Goal: Task Accomplishment & Management: Use online tool/utility

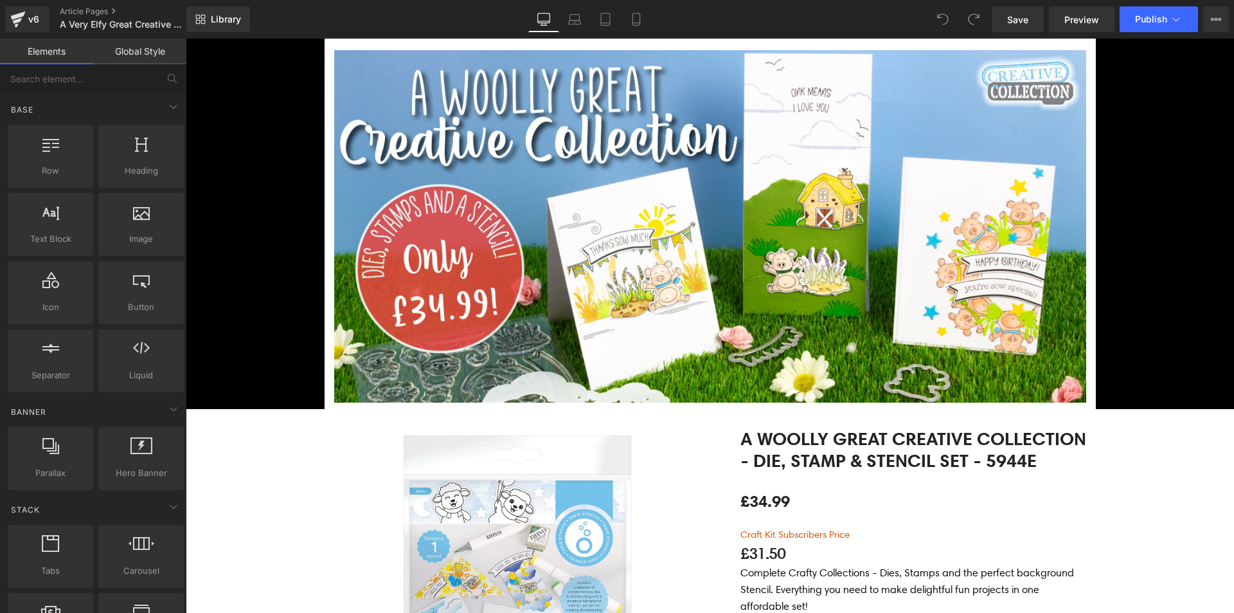
scroll to position [321, 0]
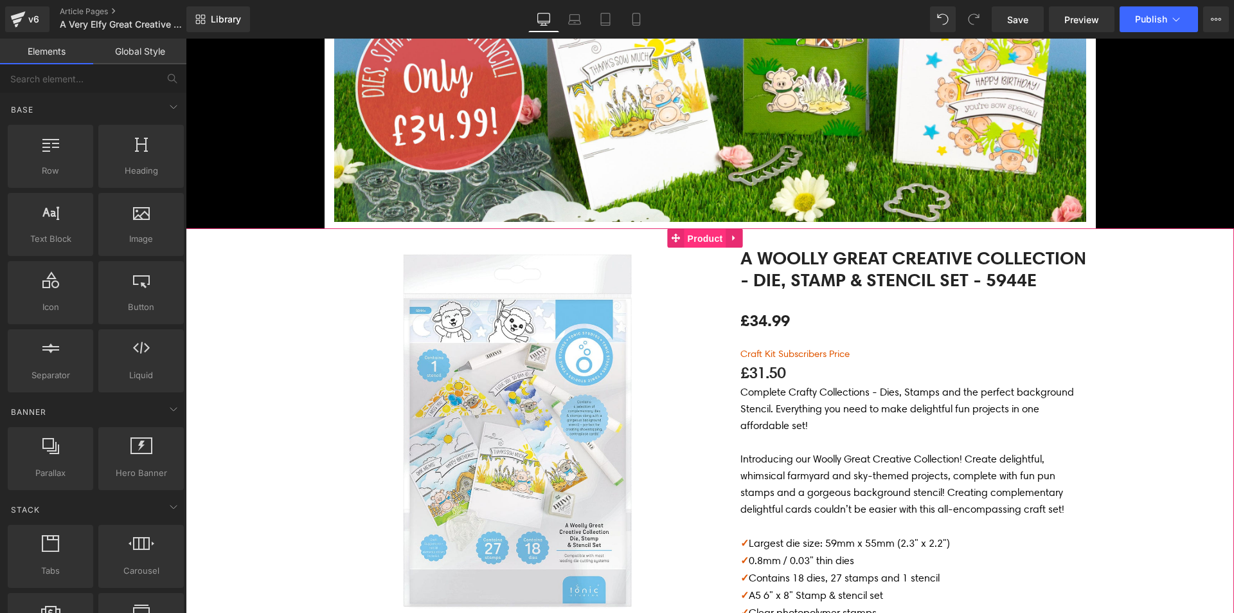
click at [693, 247] on span "Product" at bounding box center [706, 238] width 42 height 19
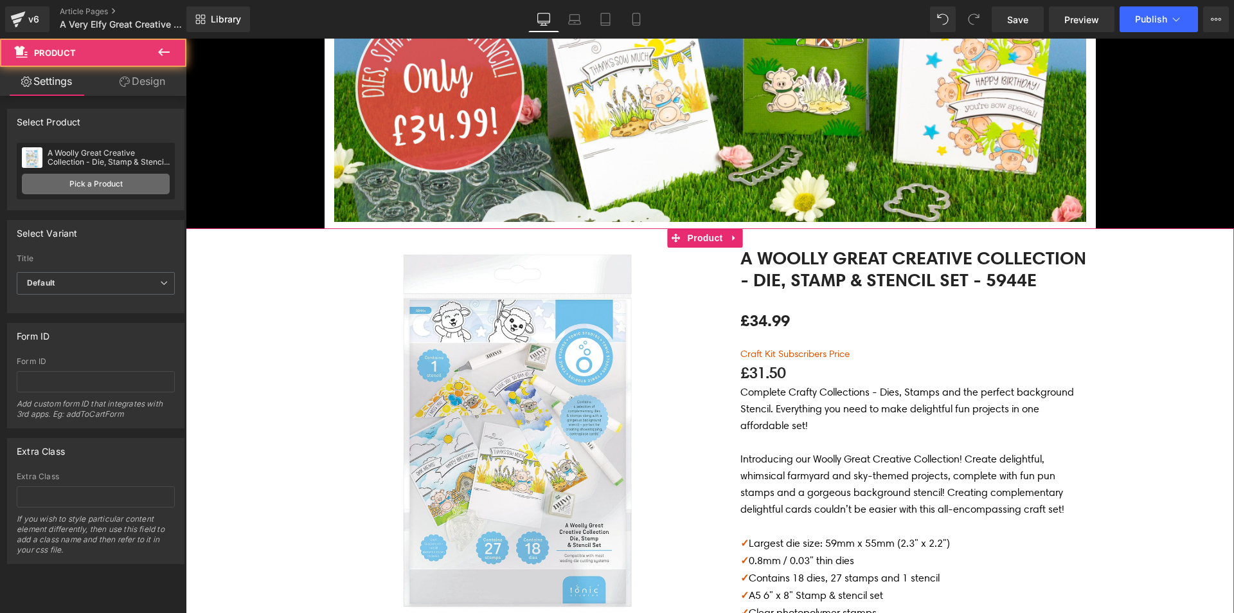
click at [76, 186] on link "Pick a Product" at bounding box center [96, 184] width 148 height 21
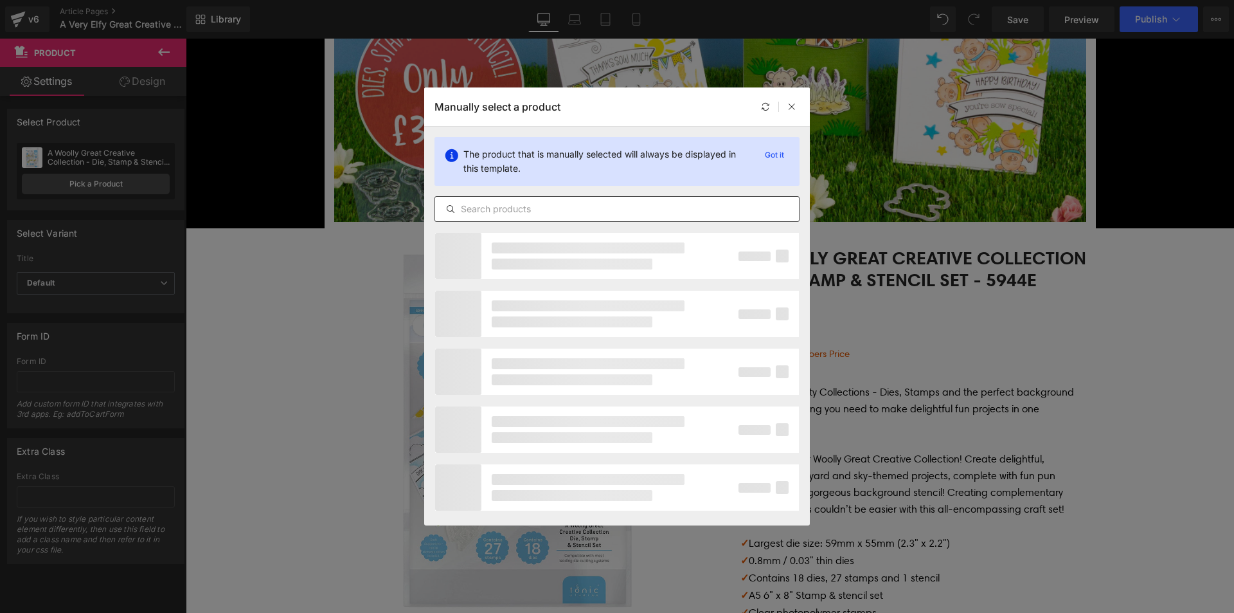
click at [519, 214] on input "text" at bounding box center [617, 208] width 364 height 15
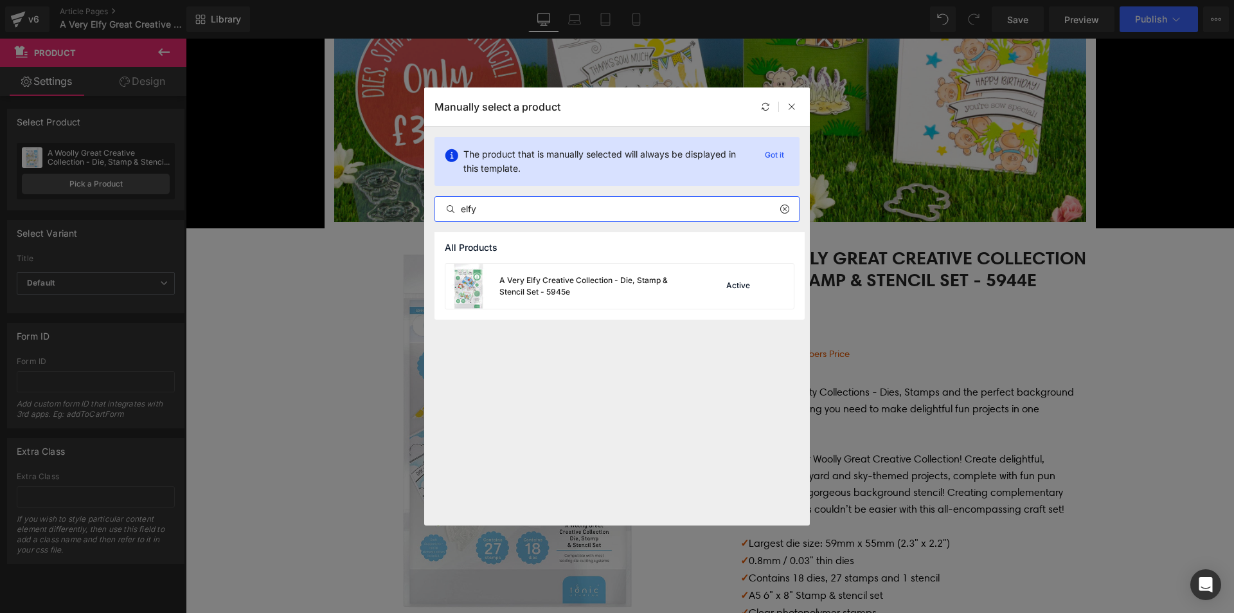
type input "elfy"
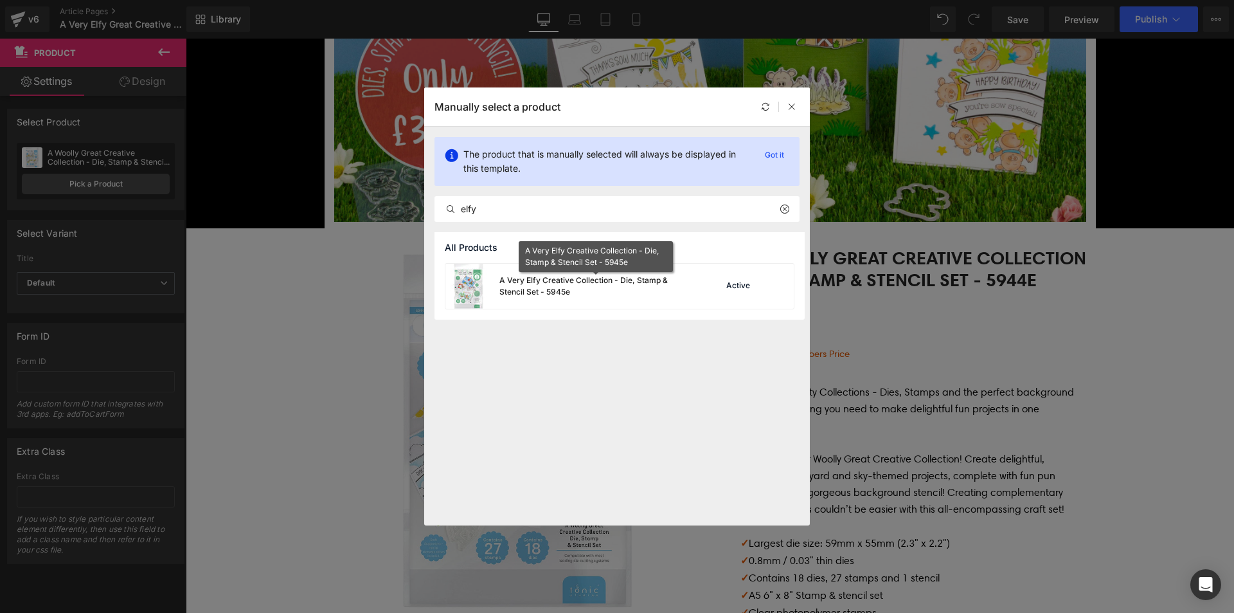
click at [603, 289] on div "A Very Elfy Creative Collection - Die, Stamp & Stencil Set - 5945e" at bounding box center [595, 285] width 193 height 23
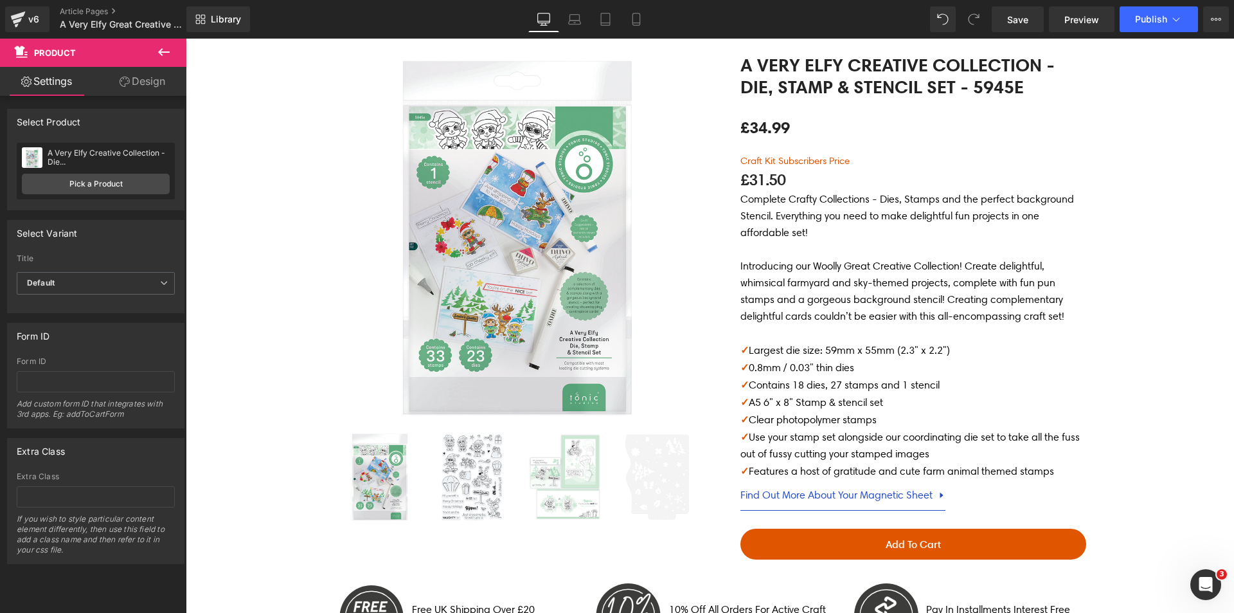
click at [864, 331] on p at bounding box center [913, 333] width 346 height 17
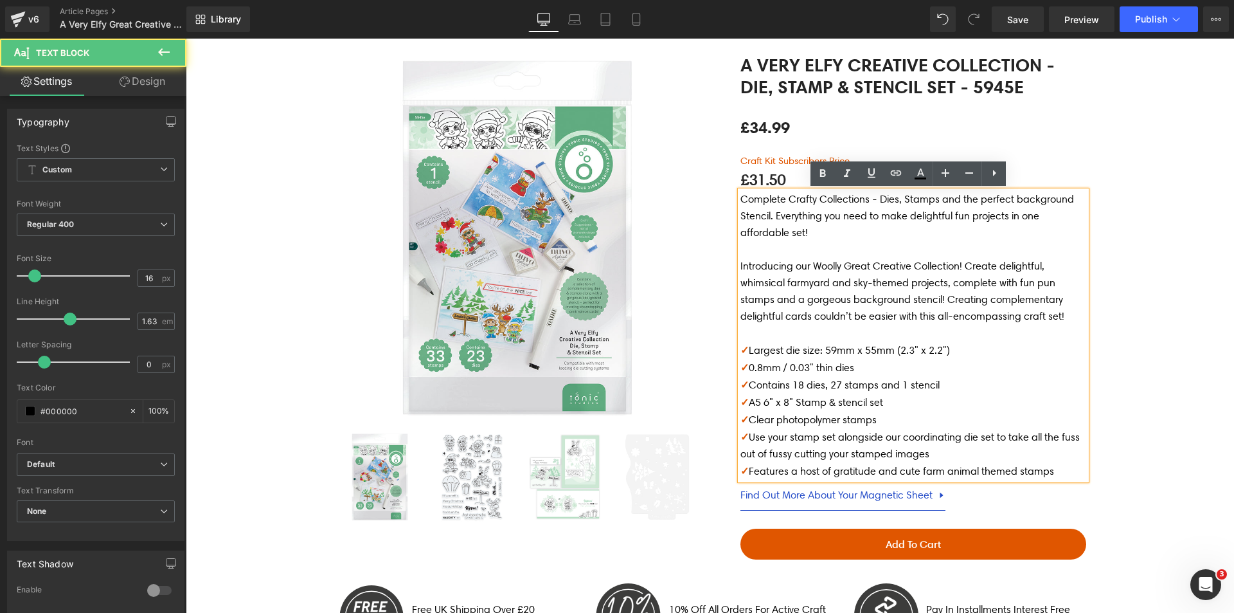
click at [850, 276] on p "Introducing our Woolly Great Creative Collection! Create delightful, whimsical …" at bounding box center [913, 291] width 346 height 67
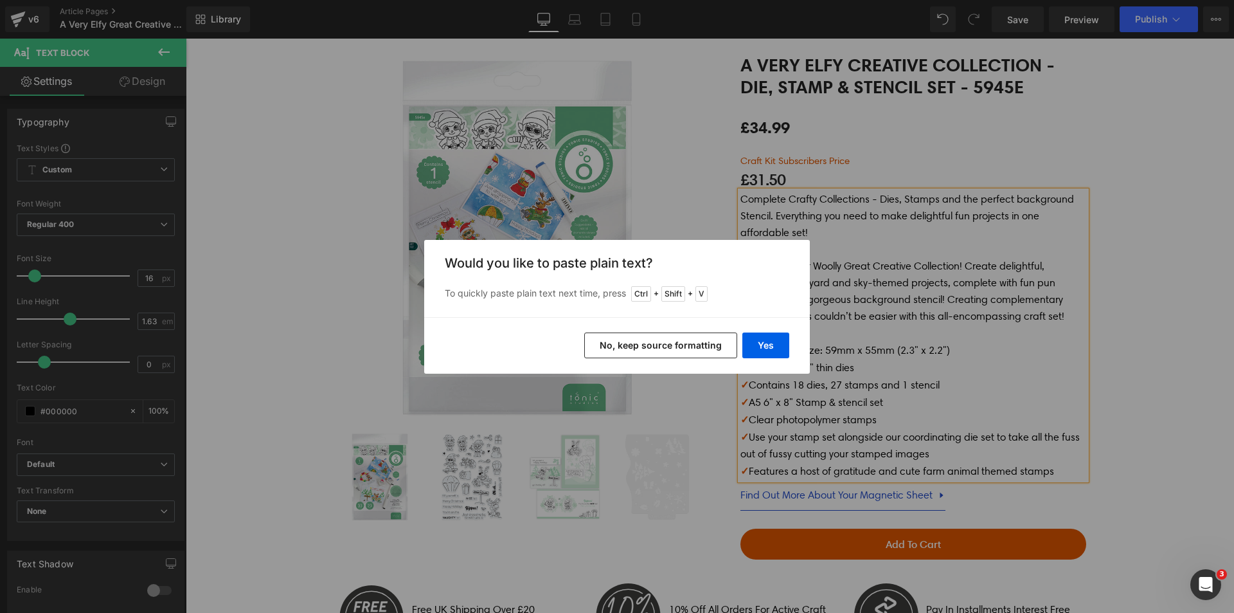
click at [708, 341] on button "No, keep source formatting" at bounding box center [660, 345] width 153 height 26
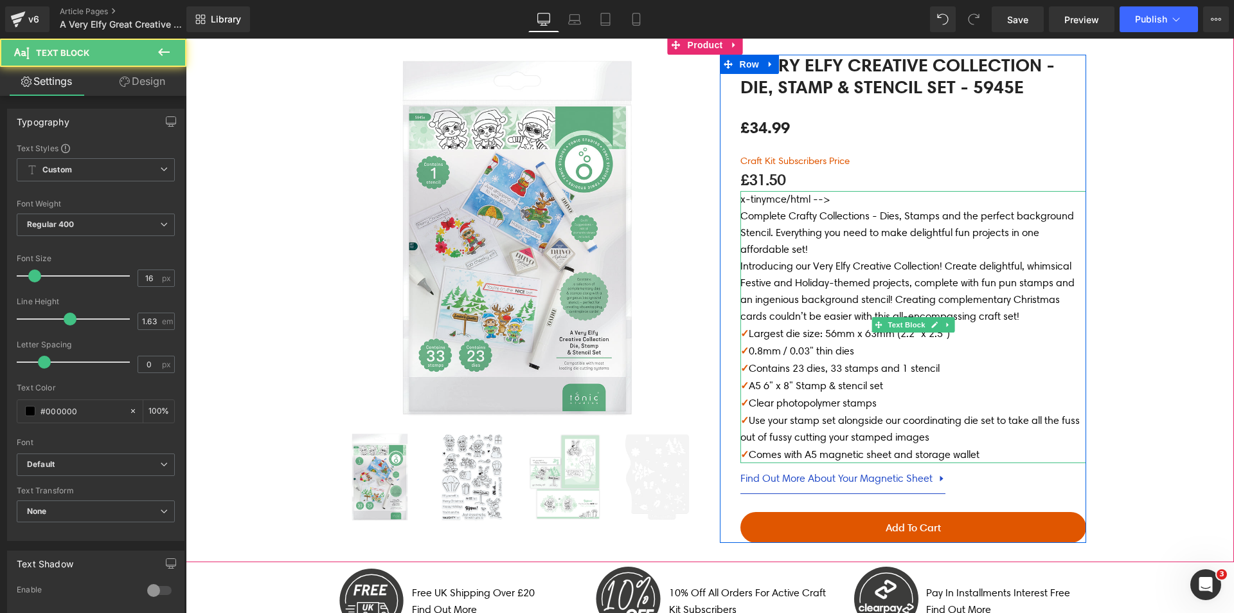
click at [839, 197] on p "x-tinymce/html -->" at bounding box center [913, 199] width 346 height 17
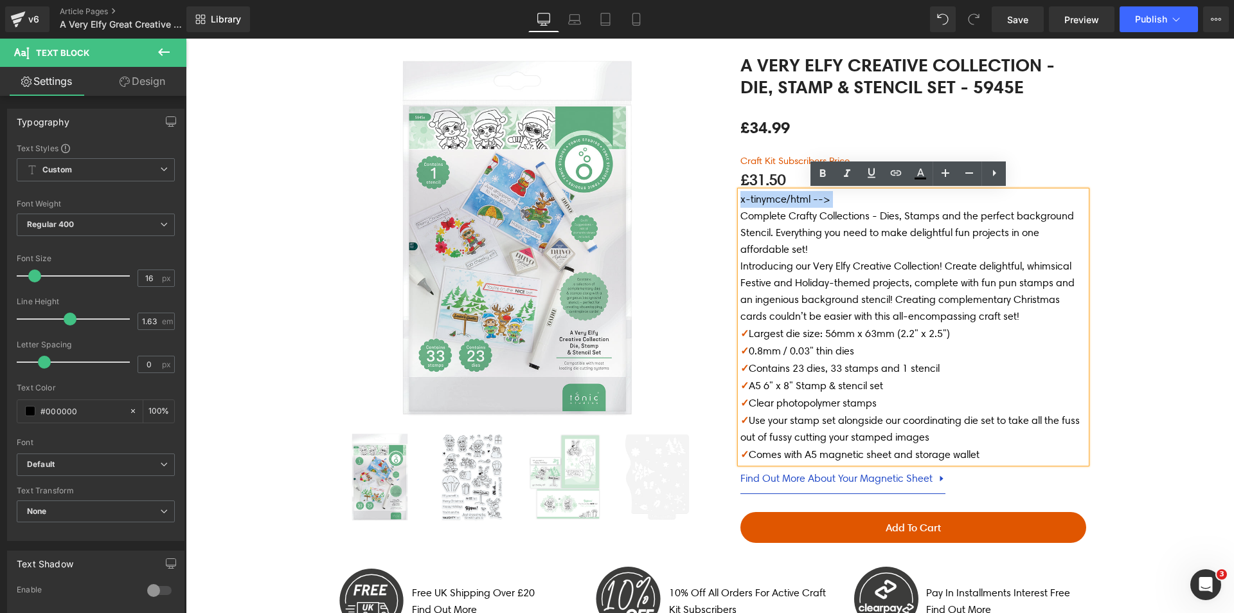
drag, startPoint x: 839, startPoint y: 199, endPoint x: 731, endPoint y: 205, distance: 108.2
click at [731, 205] on div "A Very Elfy Creative Collection - Die, Stamp & Stencil Set - 5945e (P) Title £3…" at bounding box center [903, 299] width 366 height 489
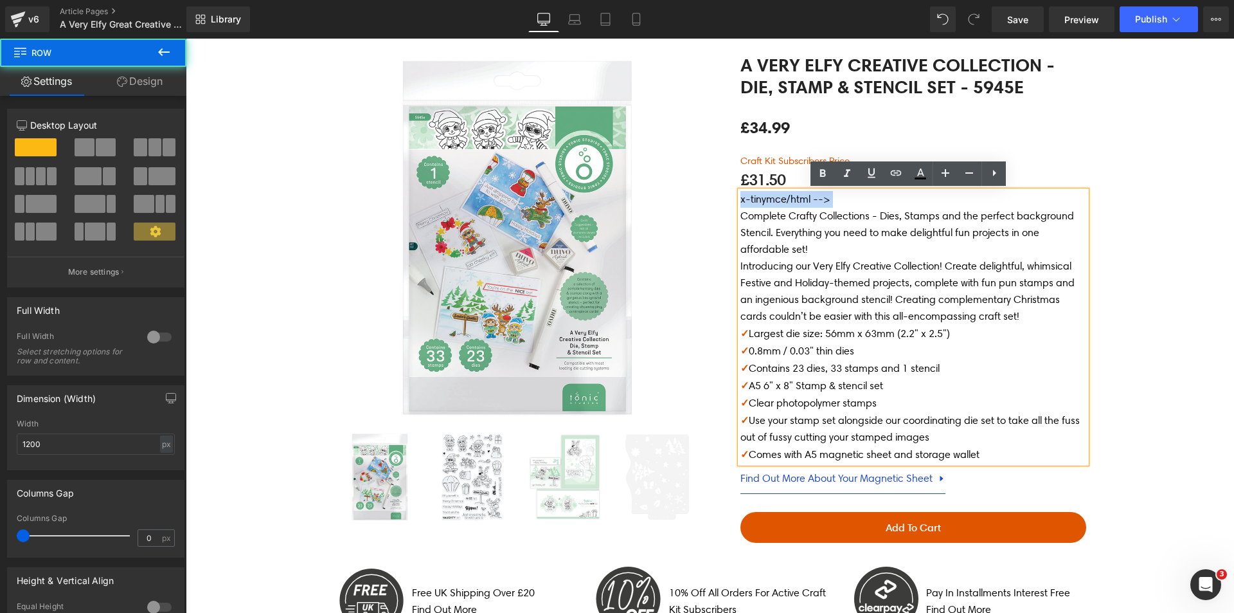
click at [731, 205] on div "A Very Elfy Creative Collection - Die, Stamp & Stencil Set - 5945e (P) Title £3…" at bounding box center [903, 299] width 366 height 489
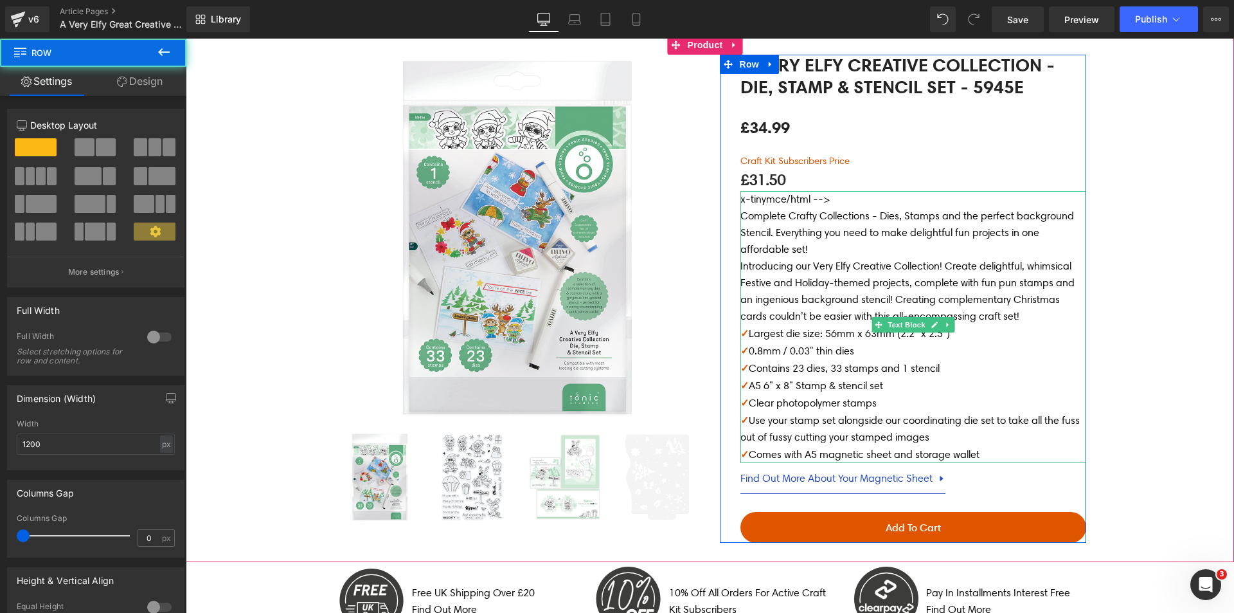
click at [751, 197] on p "x-tinymce/html -->" at bounding box center [913, 199] width 346 height 17
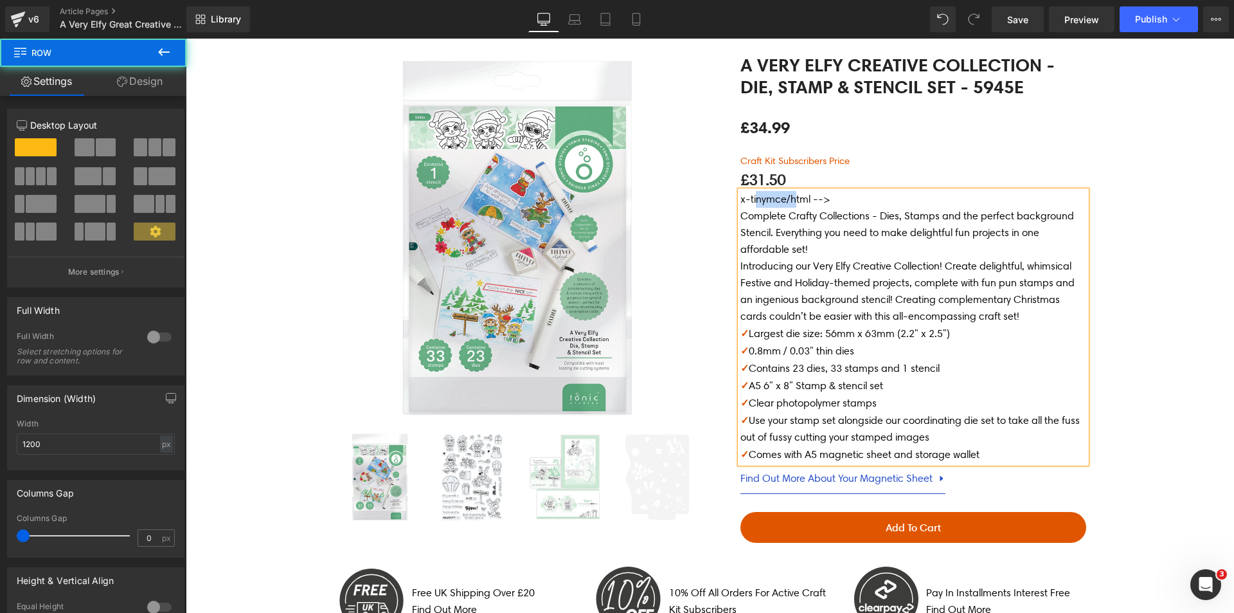
click at [751, 197] on p "x-tinymce/html -->" at bounding box center [913, 199] width 346 height 17
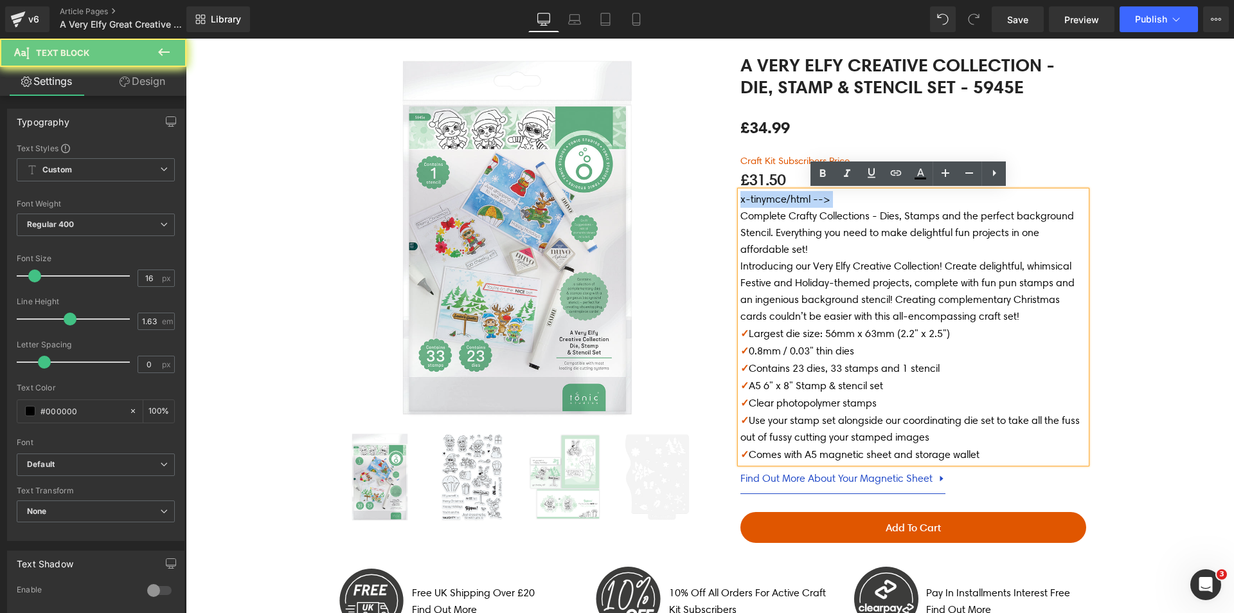
click at [751, 197] on p "x-tinymce/html -->" at bounding box center [913, 199] width 346 height 17
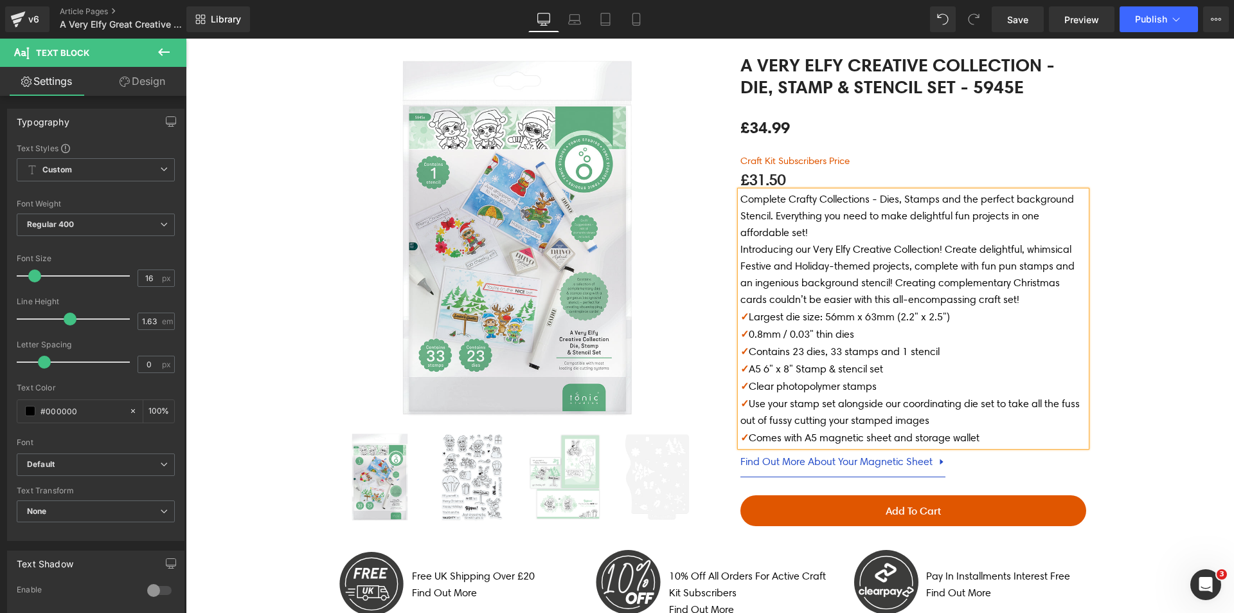
click at [850, 232] on p "Complete Crafty Collections - Dies, Stamps and the perfect background Stencil. …" at bounding box center [913, 216] width 346 height 50
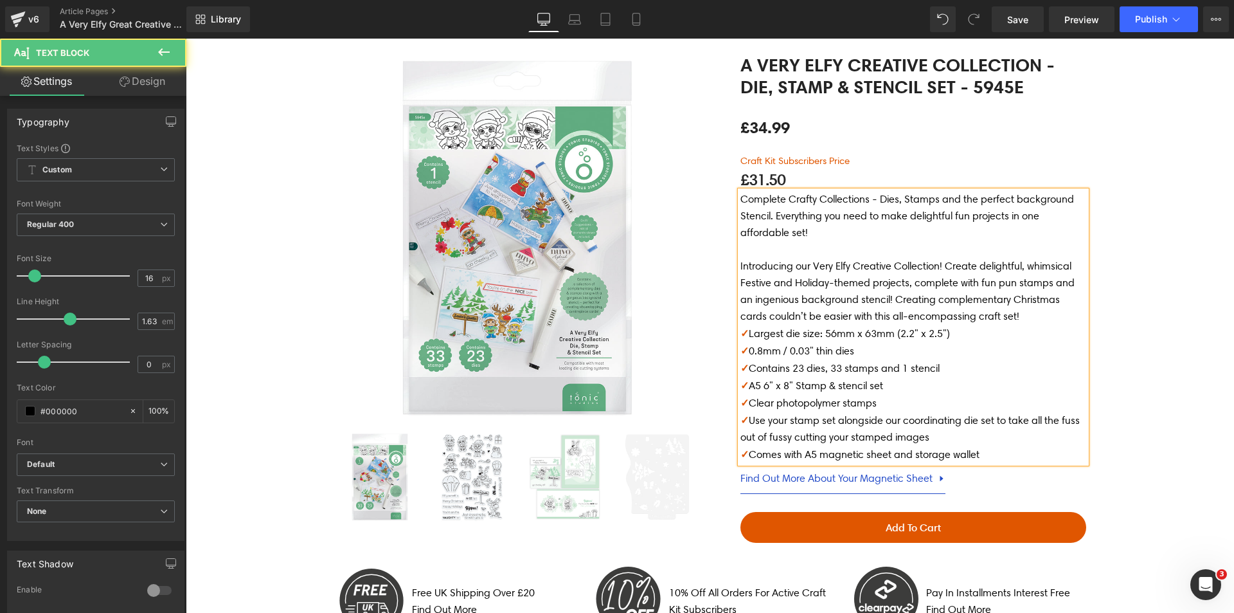
click at [985, 319] on p "Introducing our Very Elfy Creative Collection! Create delightful, whimsical Fes…" at bounding box center [913, 291] width 346 height 67
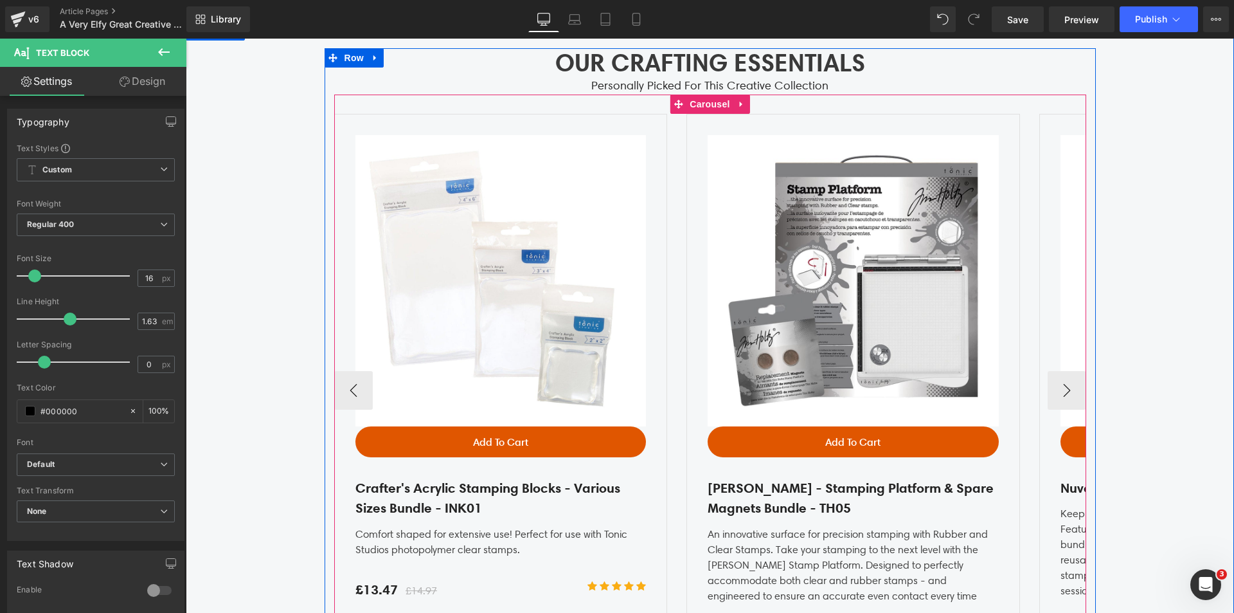
scroll to position [3407, 0]
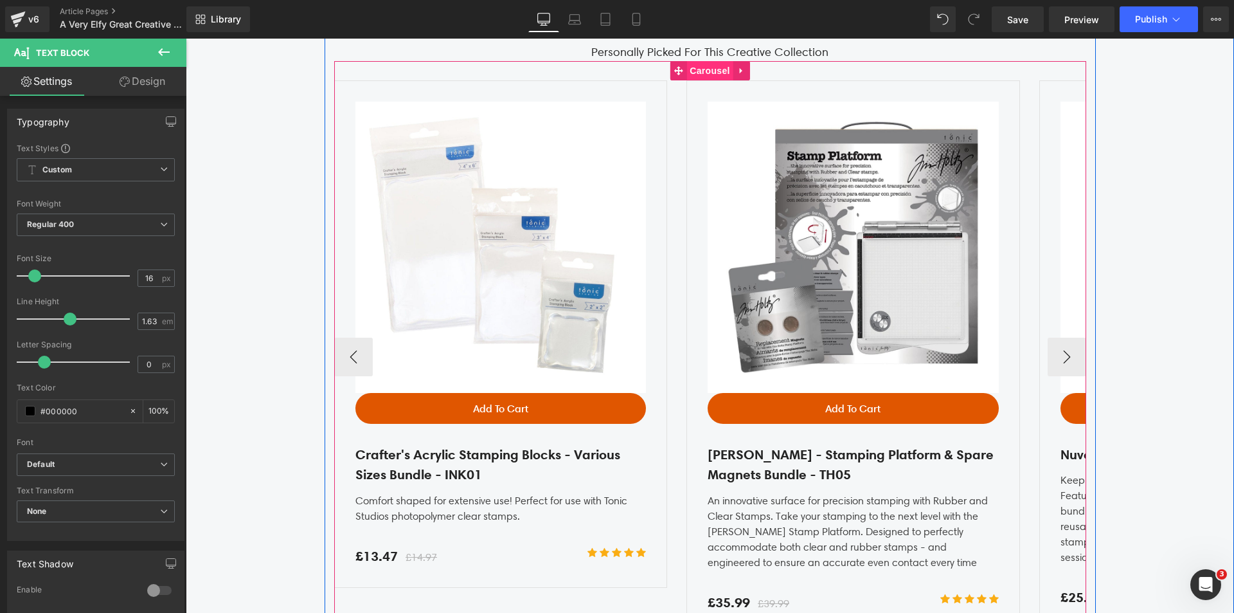
click at [705, 66] on span "Carousel" at bounding box center [709, 70] width 46 height 19
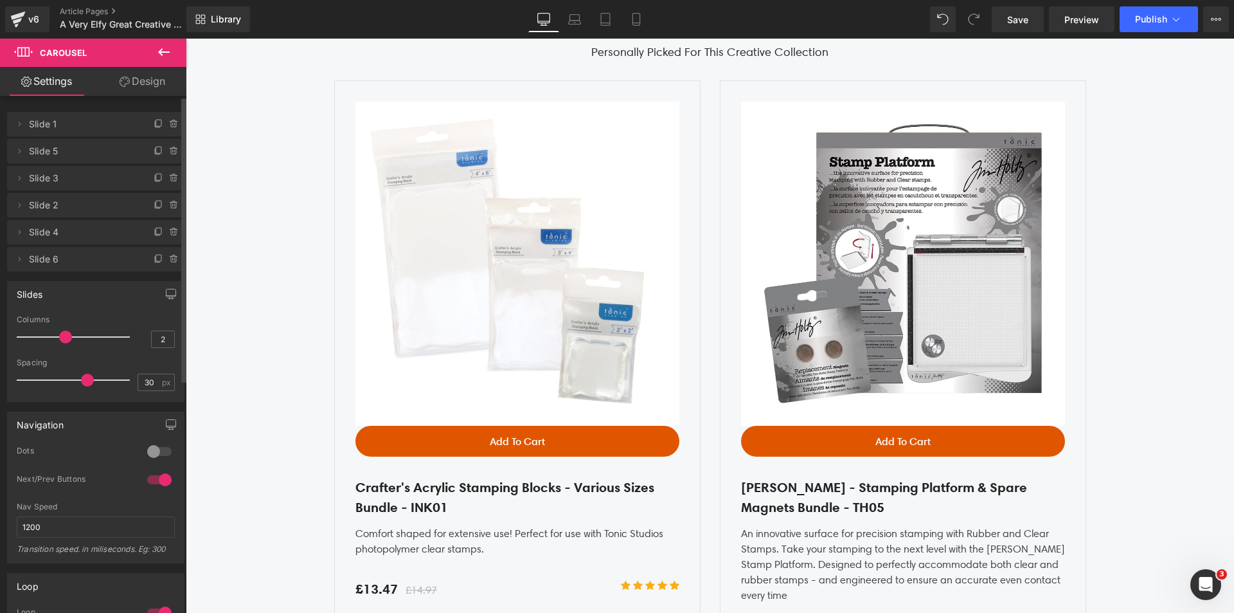
type input "3"
click at [64, 337] on span at bounding box center [65, 336] width 13 height 13
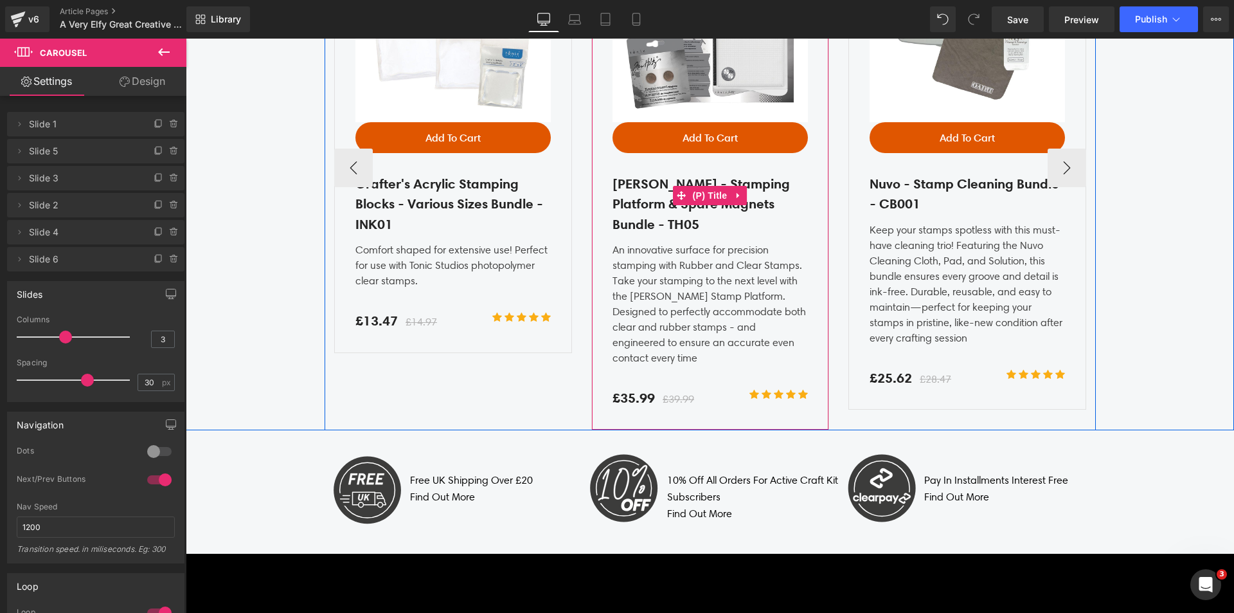
scroll to position [3792, 0]
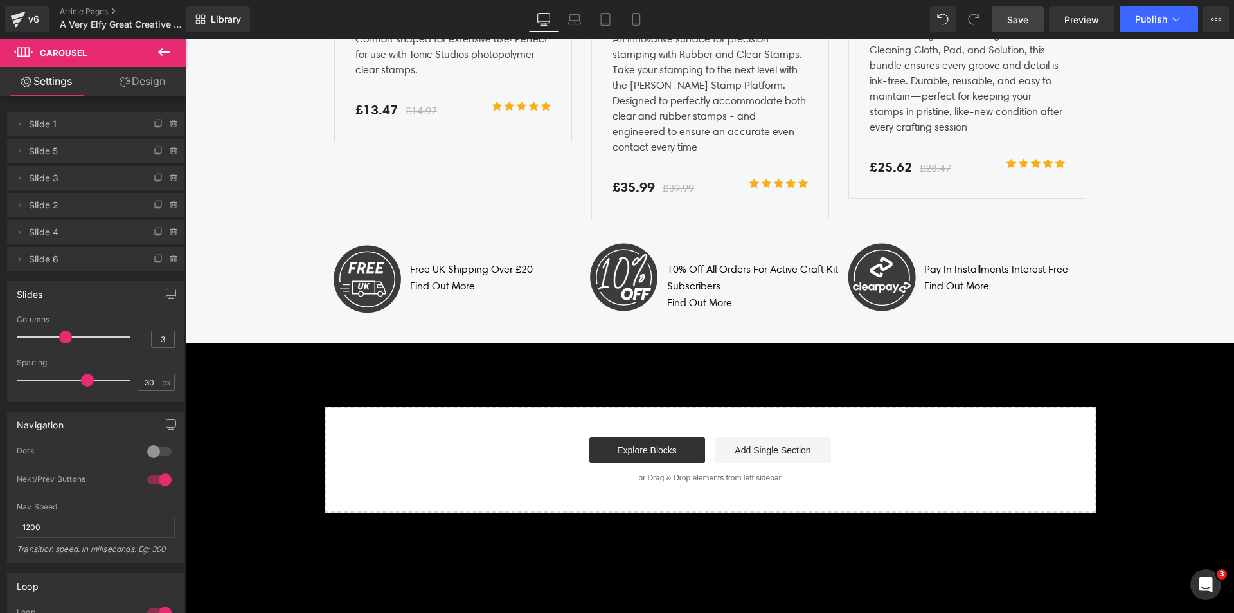
drag, startPoint x: 1005, startPoint y: 14, endPoint x: 928, endPoint y: 239, distance: 238.0
click at [1005, 14] on link "Save" at bounding box center [1018, 19] width 52 height 26
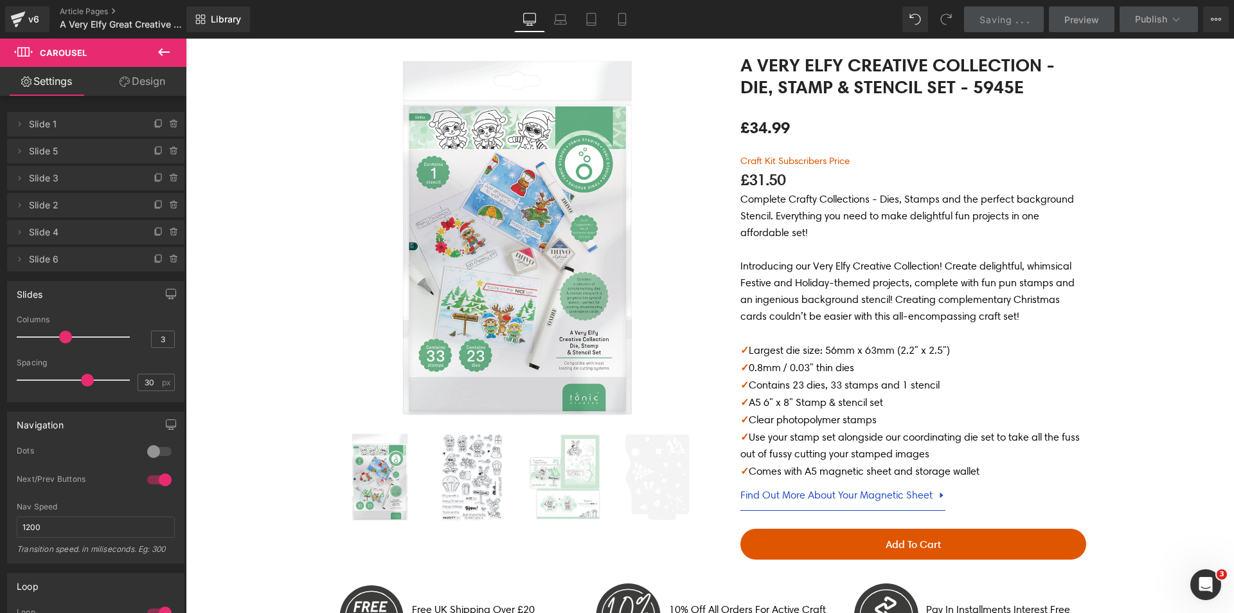
scroll to position [129, 0]
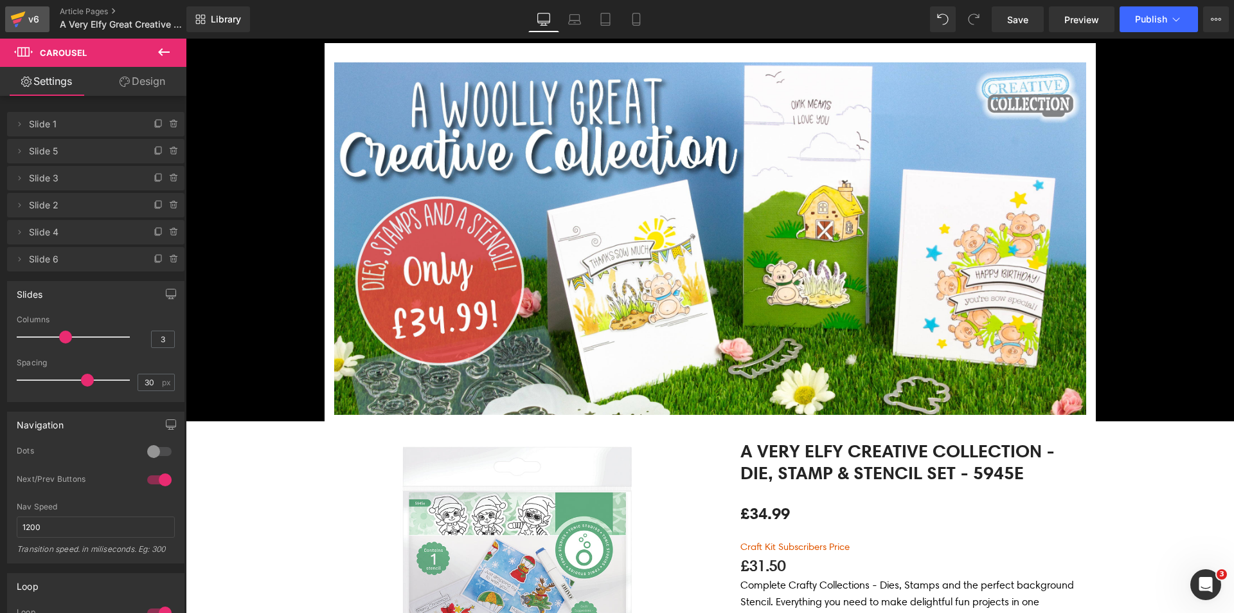
click at [14, 17] on icon at bounding box center [18, 16] width 15 height 8
